Goal: Check status: Check status

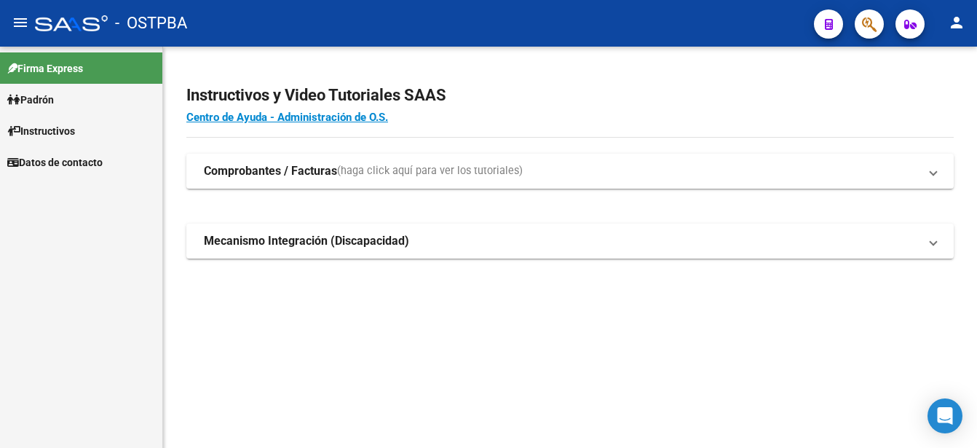
click at [22, 94] on span "Padrón" at bounding box center [30, 100] width 47 height 16
click at [45, 100] on span "Padrón" at bounding box center [30, 100] width 47 height 16
click at [53, 127] on link "Padrón Ágil" at bounding box center [81, 130] width 162 height 31
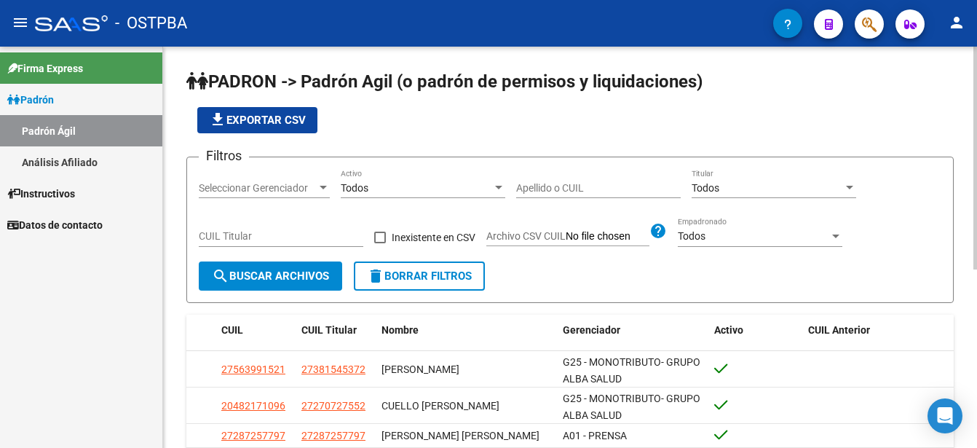
drag, startPoint x: 532, startPoint y: 176, endPoint x: 543, endPoint y: 205, distance: 31.1
click at [532, 178] on div "Apellido o CUIL" at bounding box center [598, 183] width 165 height 29
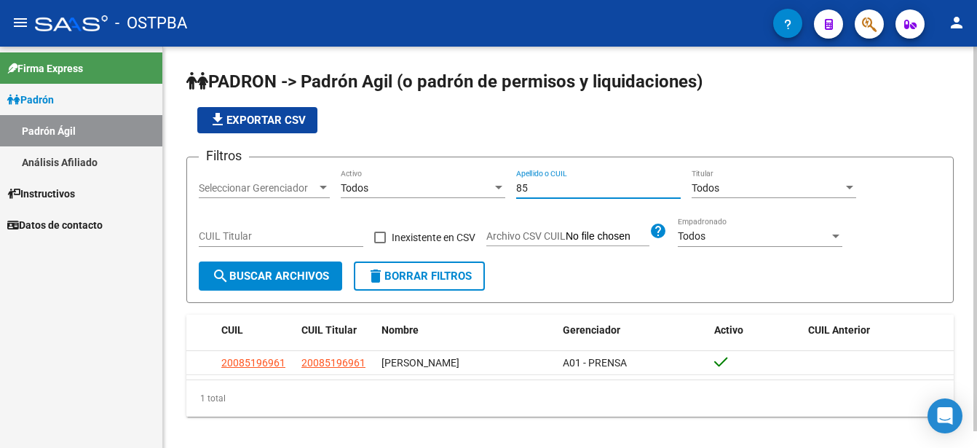
type input "8"
type input "3"
type input "8643461"
